Goal: Information Seeking & Learning: Learn about a topic

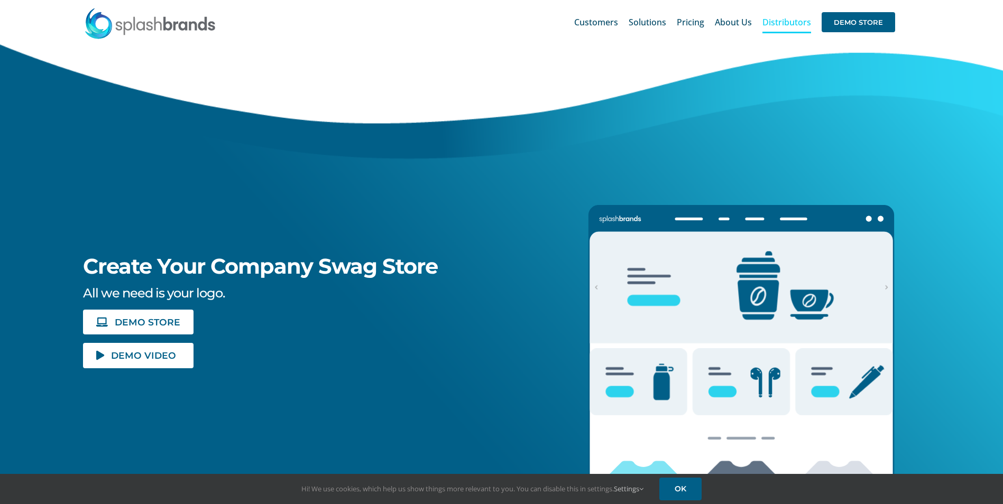
click at [800, 18] on span "Distributors" at bounding box center [787, 22] width 49 height 8
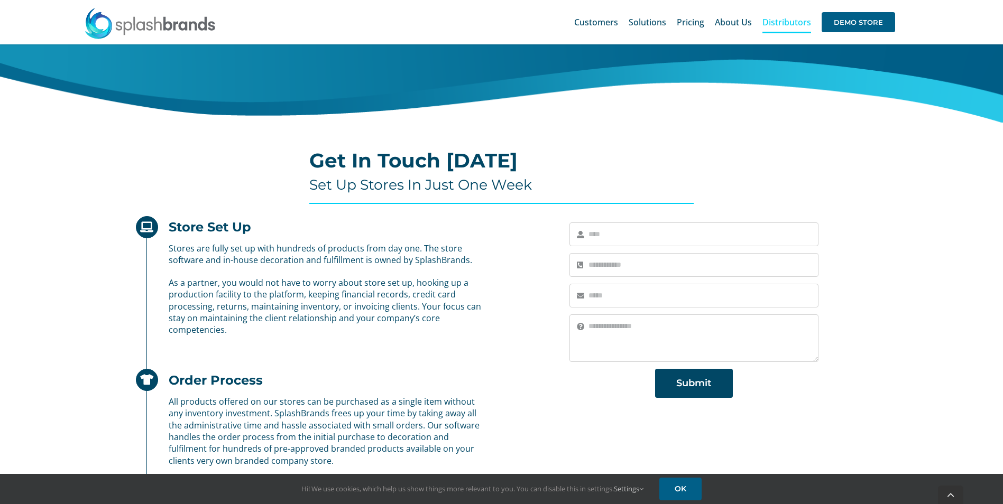
scroll to position [370, 0]
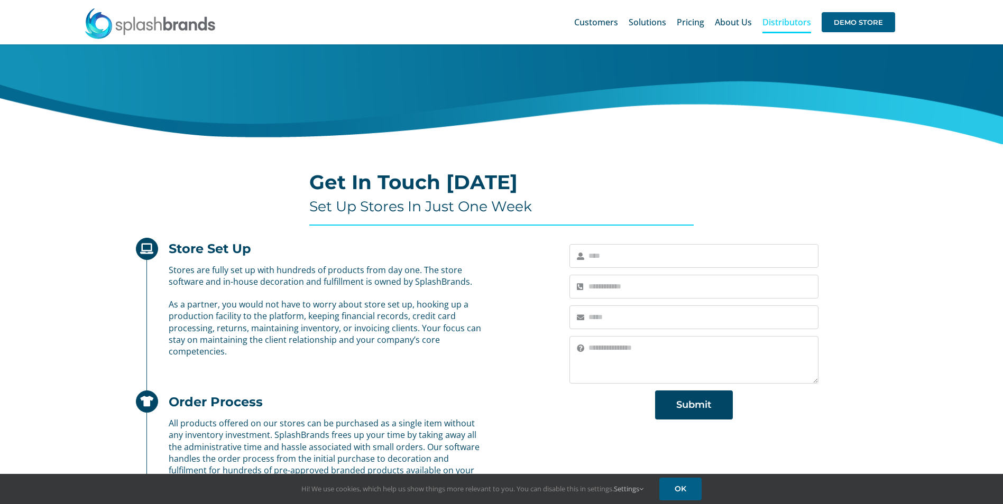
click at [446, 260] on div "Store Set Up Stores are fully set up with hundreds of products from day one. Th…" at bounding box center [309, 299] width 346 height 117
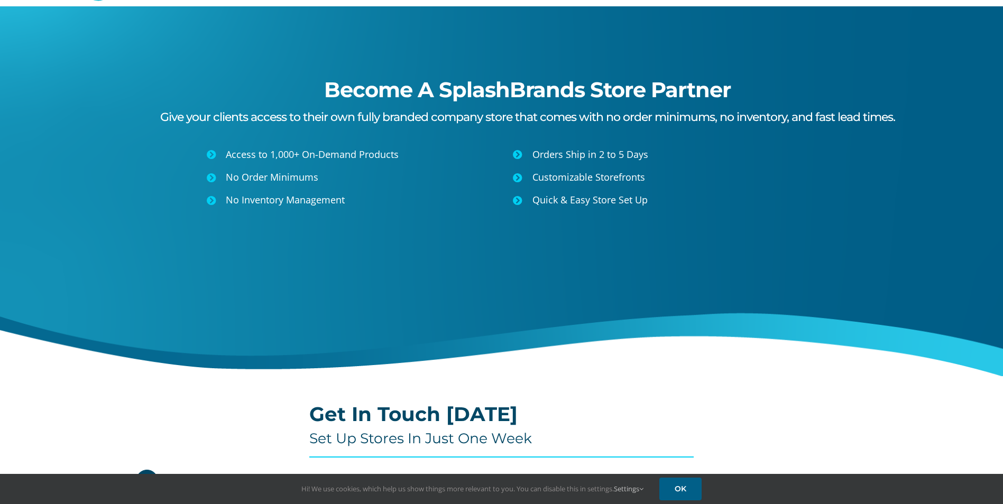
scroll to position [0, 0]
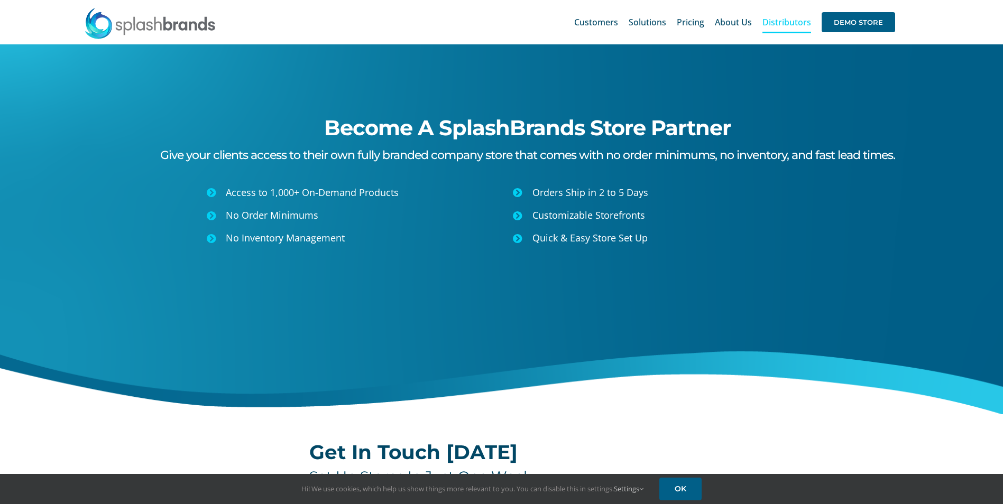
click at [114, 21] on img at bounding box center [150, 23] width 132 height 32
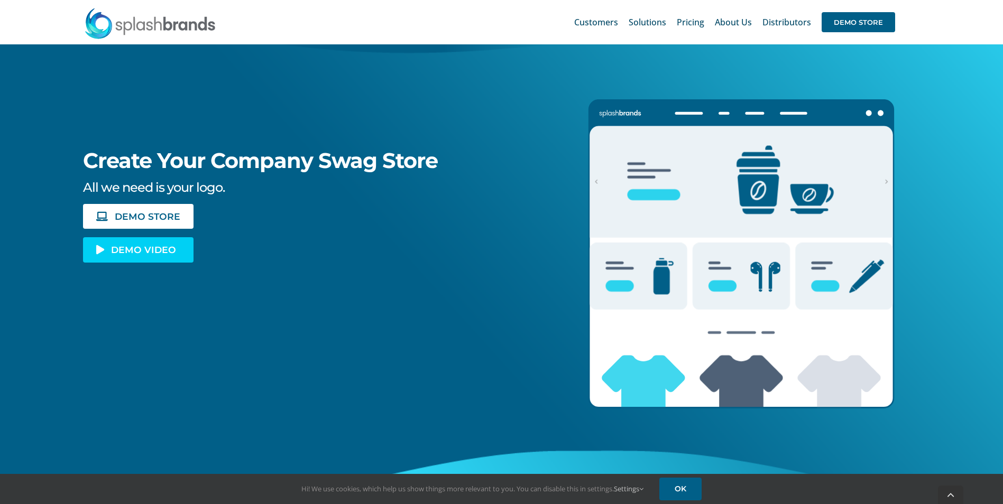
scroll to position [150, 0]
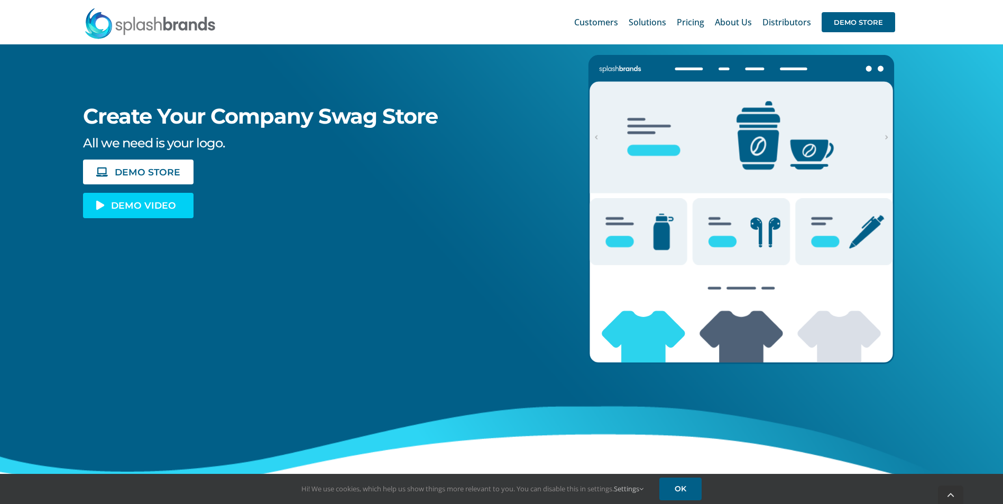
click at [139, 208] on span "DEMO VIDEO" at bounding box center [143, 205] width 65 height 9
